Goal: Information Seeking & Learning: Learn about a topic

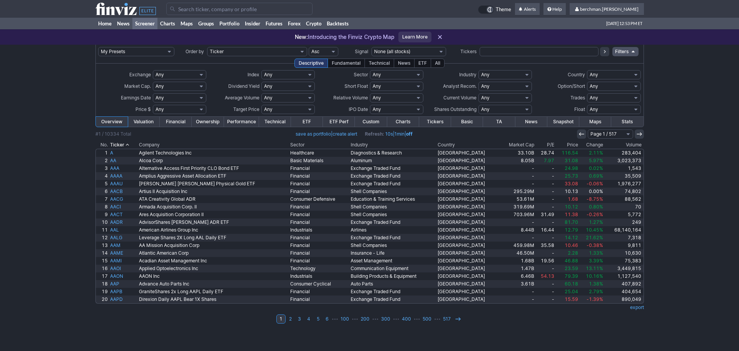
click at [627, 144] on th "Volume" at bounding box center [623, 145] width 39 height 8
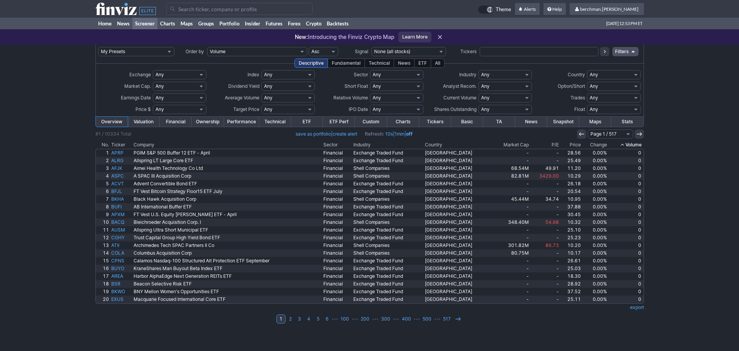
click at [627, 144] on th "Volume" at bounding box center [625, 145] width 35 height 8
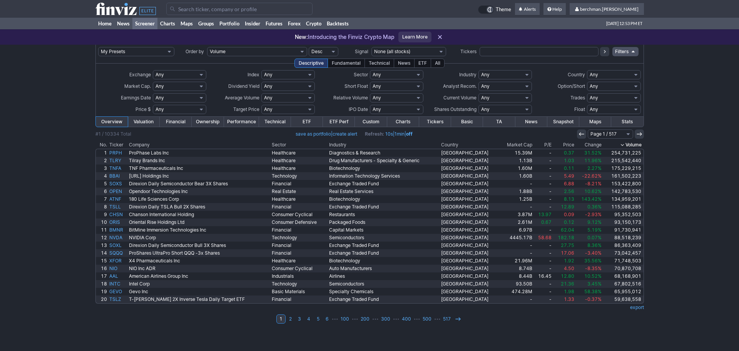
click at [591, 141] on td at bounding box center [369, 140] width 549 height 2
click at [592, 145] on th "Change" at bounding box center [589, 145] width 27 height 8
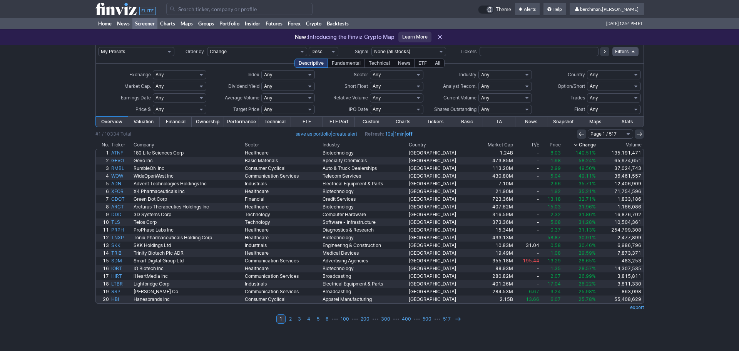
click at [510, 326] on td at bounding box center [369, 328] width 549 height 8
